Goal: Task Accomplishment & Management: Manage account settings

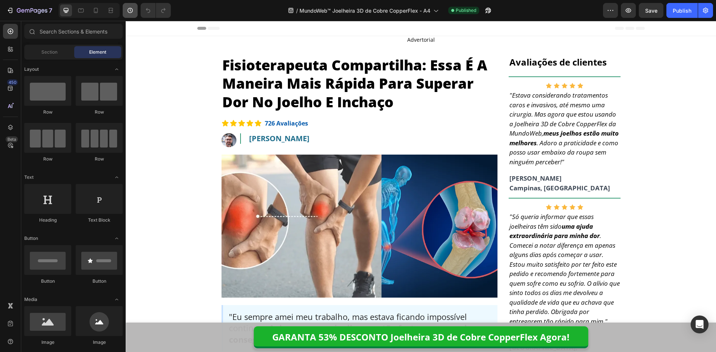
click at [131, 5] on button "button" at bounding box center [130, 10] width 15 height 15
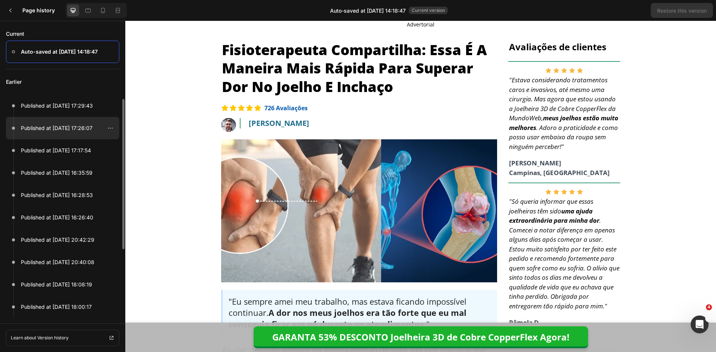
click at [85, 129] on p "Published at [DATE] 17:26:07" at bounding box center [57, 128] width 72 height 9
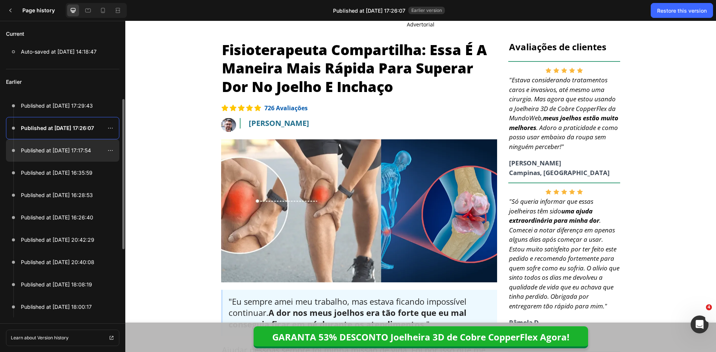
click at [90, 155] on div at bounding box center [62, 150] width 113 height 22
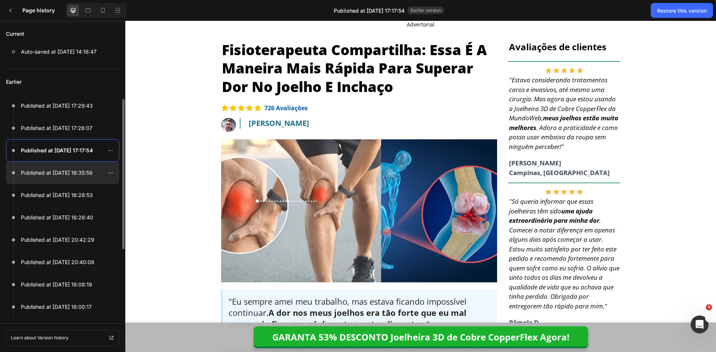
click at [88, 175] on p "Published at [DATE] 16:35:59" at bounding box center [57, 173] width 72 height 9
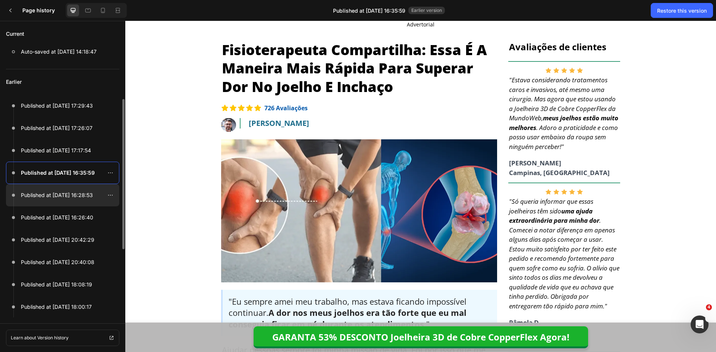
click at [87, 196] on p "Published at [DATE] 16:28:53" at bounding box center [57, 195] width 72 height 9
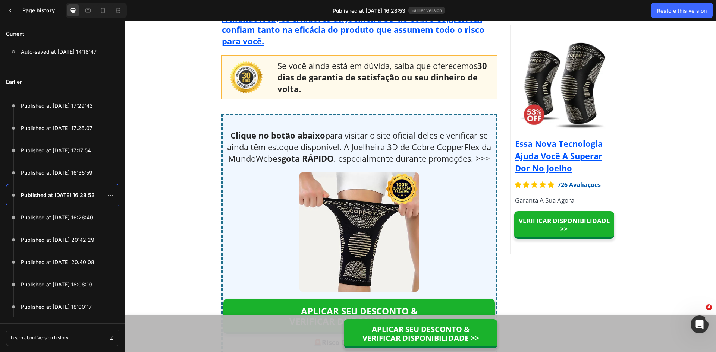
scroll to position [4656, 0]
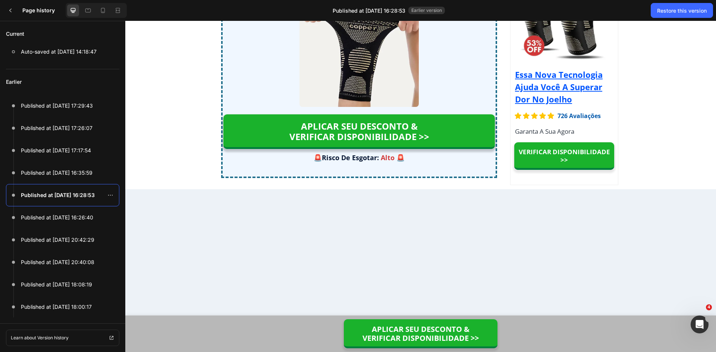
drag, startPoint x: 715, startPoint y: 41, endPoint x: 139, endPoint y: 26, distance: 576.0
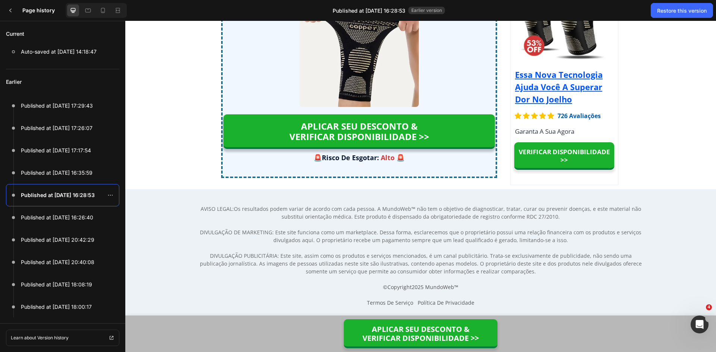
scroll to position [5698, 0]
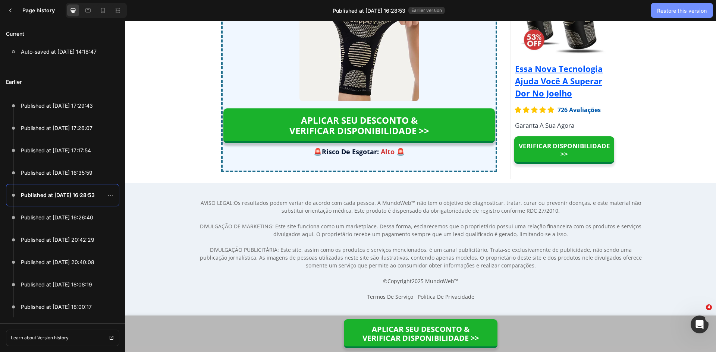
click at [686, 12] on div "Restore this version" at bounding box center [682, 11] width 50 height 8
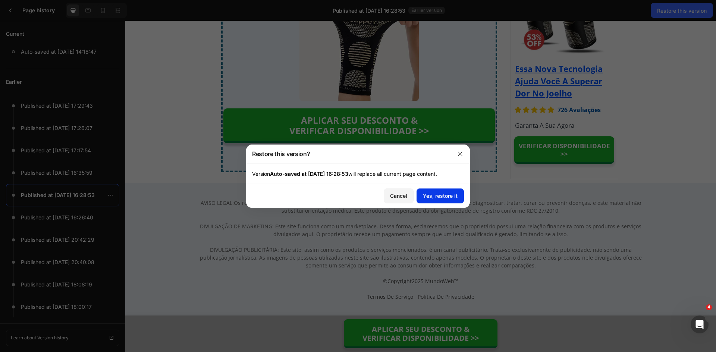
click at [447, 194] on div "Yes, restore it" at bounding box center [440, 196] width 35 height 8
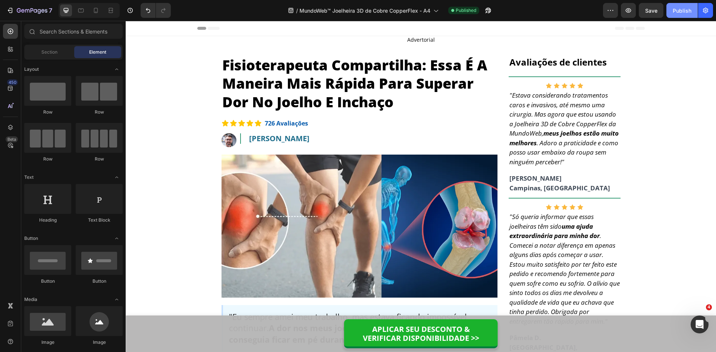
click at [677, 9] on div "Publish" at bounding box center [682, 11] width 19 height 8
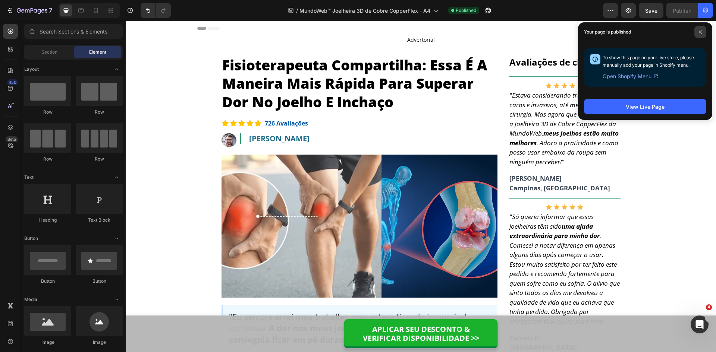
click at [695, 34] on span at bounding box center [700, 32] width 12 height 12
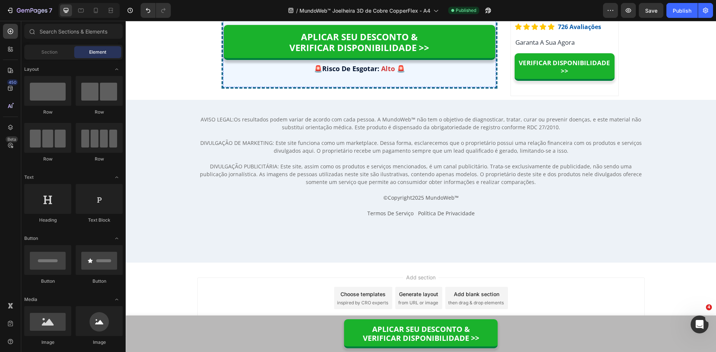
scroll to position [5824, 0]
click at [97, 15] on div at bounding box center [96, 10] width 12 height 12
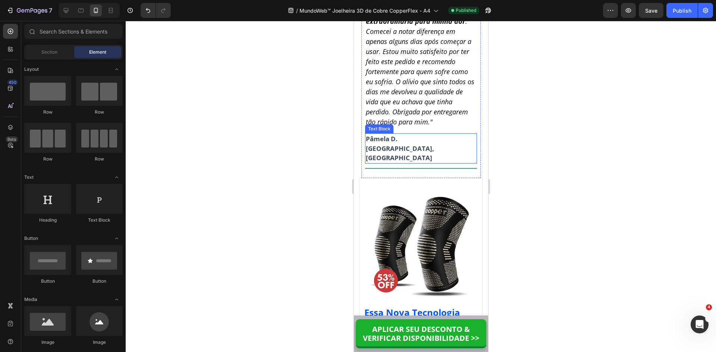
scroll to position [6877, 0]
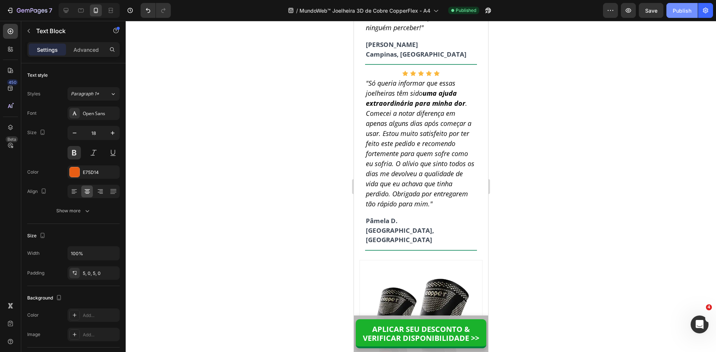
click at [679, 12] on div "Publish" at bounding box center [682, 11] width 19 height 8
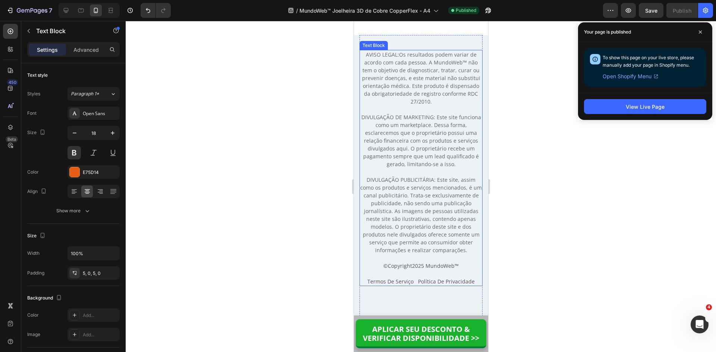
scroll to position [7810, 0]
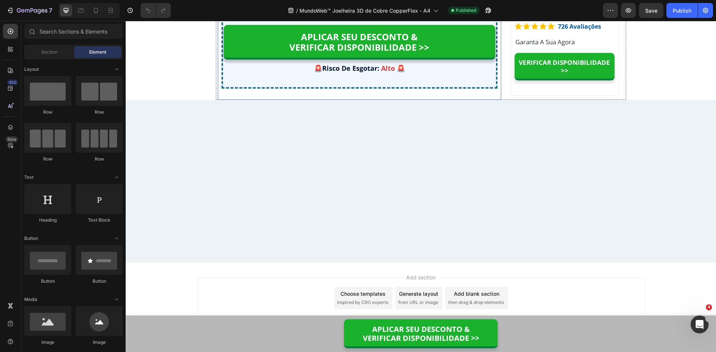
scroll to position [5567, 0]
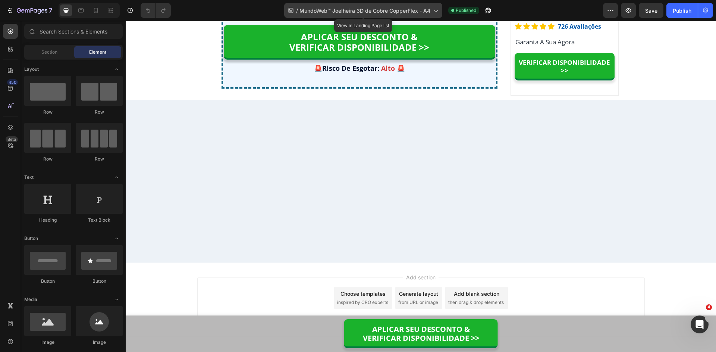
click at [352, 2] on div "/ MundoWeb™ Joelheira 3D de Cobre CopperFlex - A4" at bounding box center [363, 10] width 158 height 18
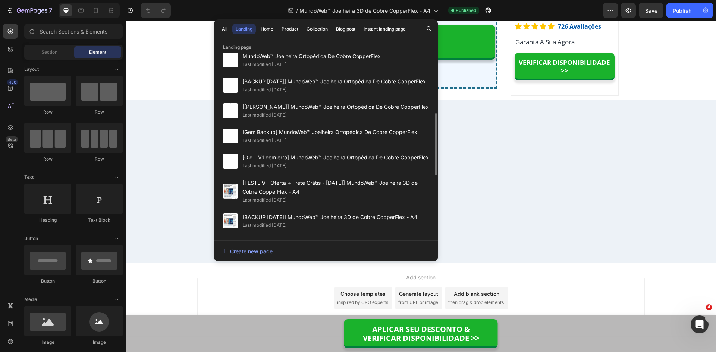
scroll to position [336, 0]
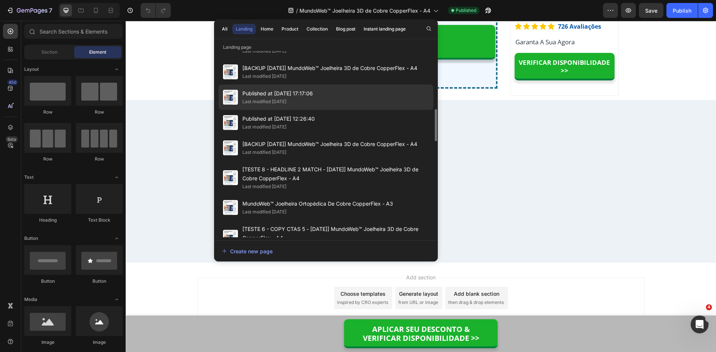
click at [267, 98] on span "Published at [DATE] 17:17:06" at bounding box center [277, 93] width 70 height 9
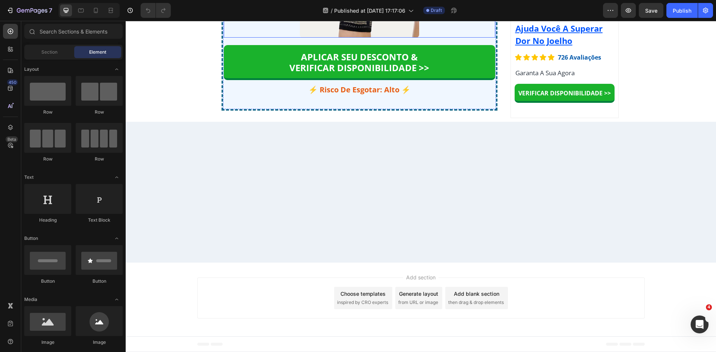
scroll to position [5654, 0]
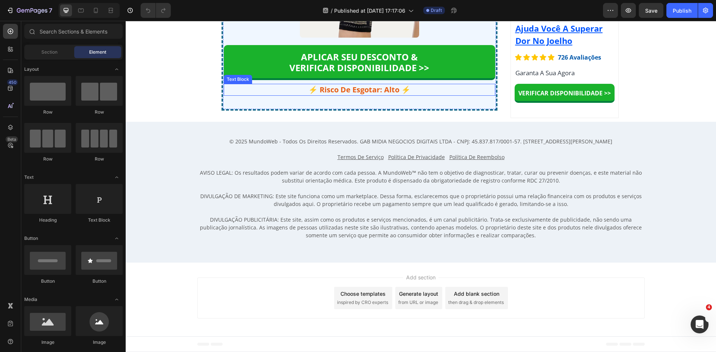
click at [377, 95] on p "⚡ Risco De Esgotar: Alto ⚡" at bounding box center [360, 90] width 270 height 10
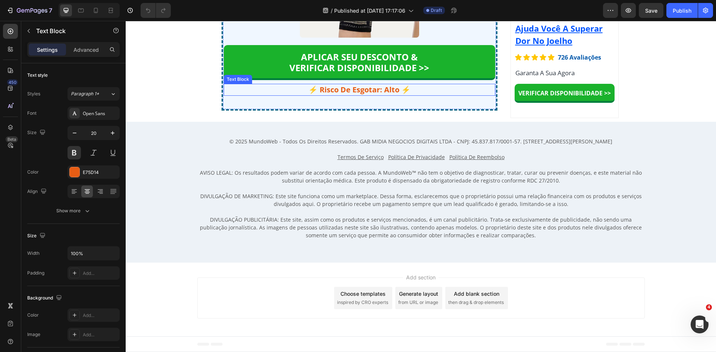
click at [377, 95] on p "⚡ Risco De Esgotar: Alto ⚡" at bounding box center [360, 90] width 270 height 10
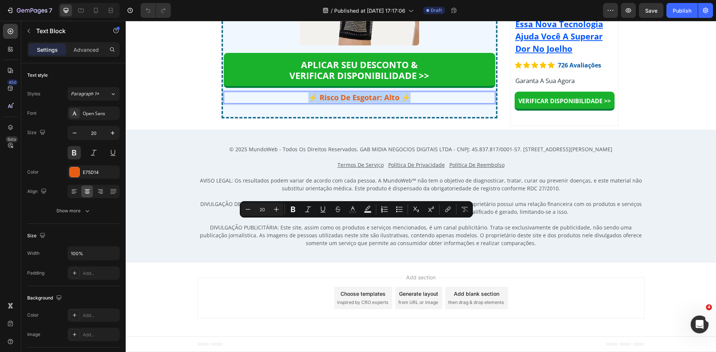
click at [376, 103] on p "⚡ Risco De Esgotar: Alto ⚡" at bounding box center [360, 97] width 270 height 10
